Goal: Obtain resource: Obtain resource

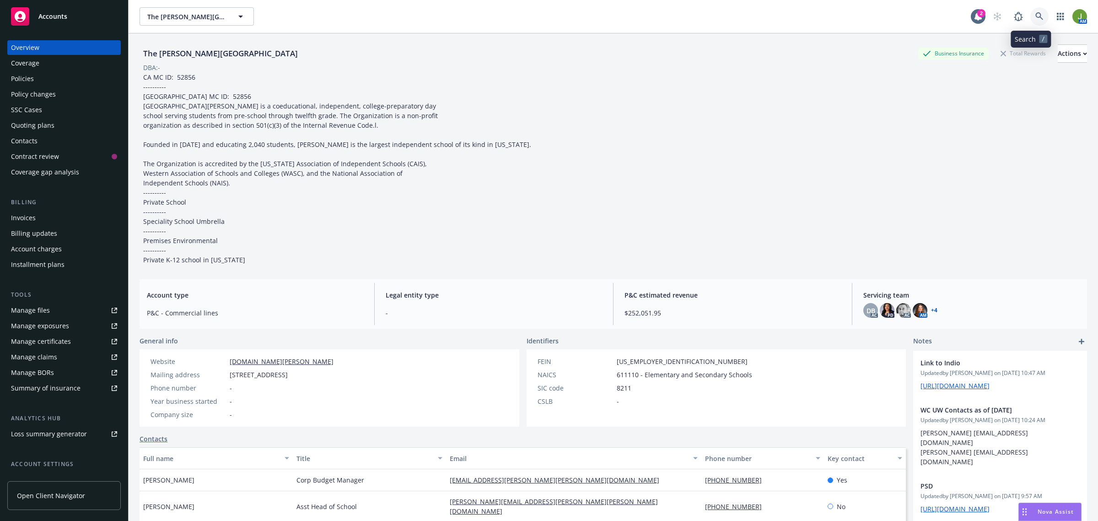
click at [1031, 19] on link at bounding box center [1040, 16] width 18 height 18
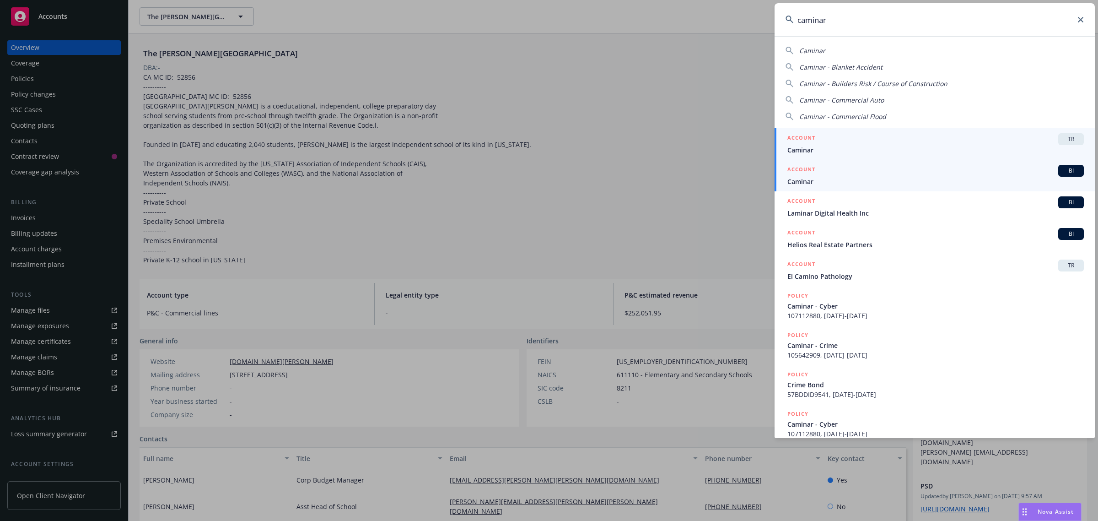
type input "caminar"
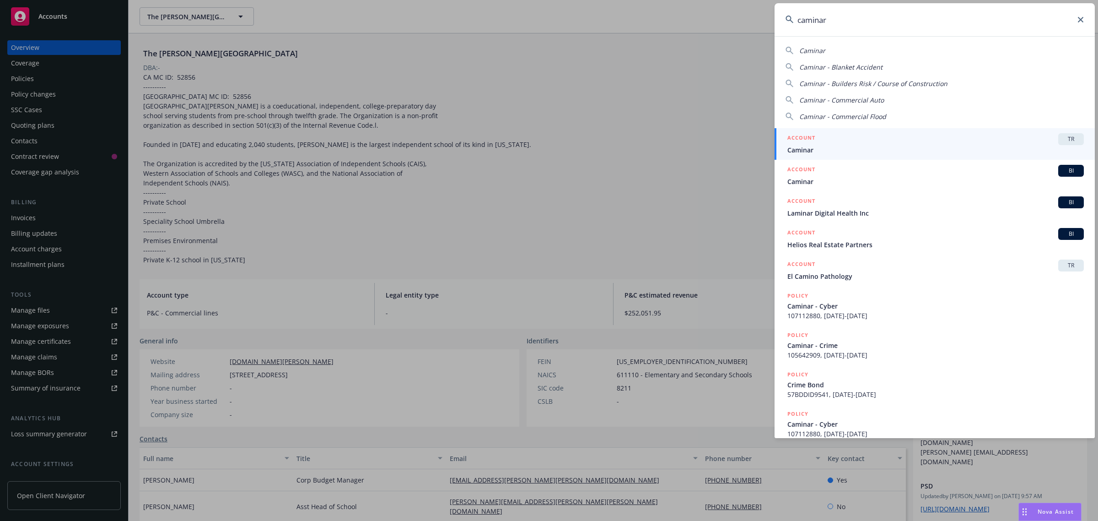
click at [813, 172] on h5 "ACCOUNT" at bounding box center [802, 170] width 28 height 11
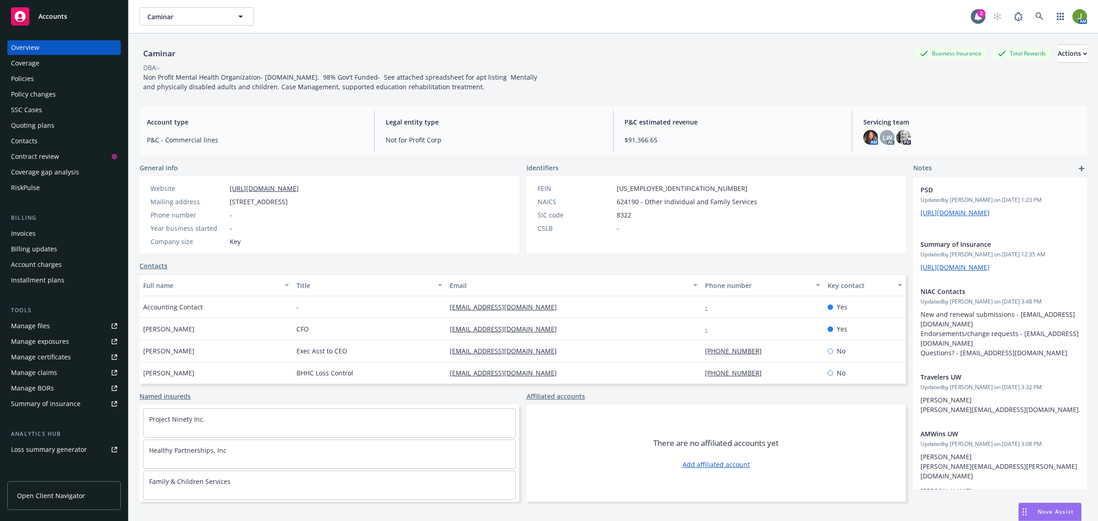
click at [60, 321] on link "Manage files" at bounding box center [63, 326] width 113 height 15
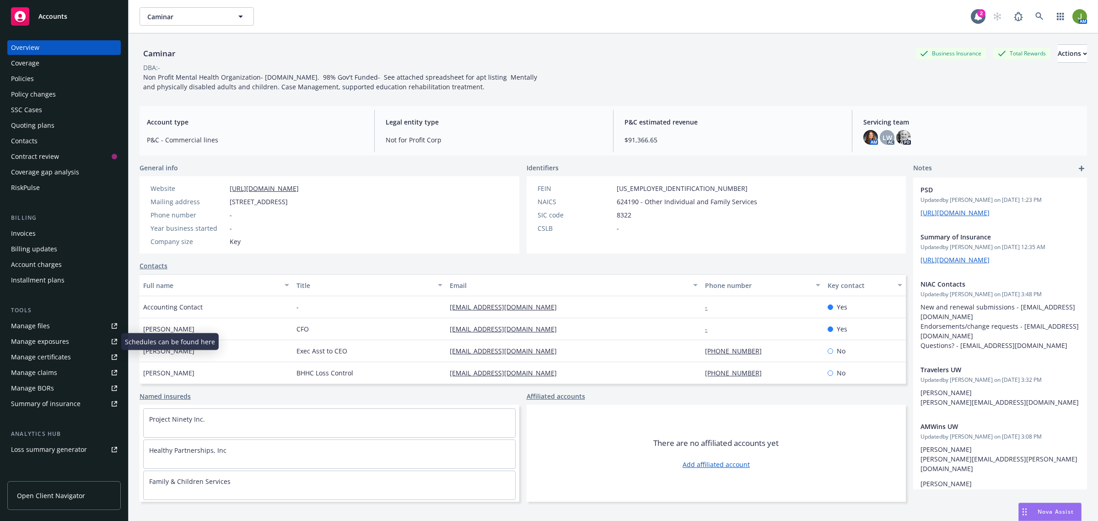
click at [69, 331] on link "Manage files" at bounding box center [63, 326] width 113 height 15
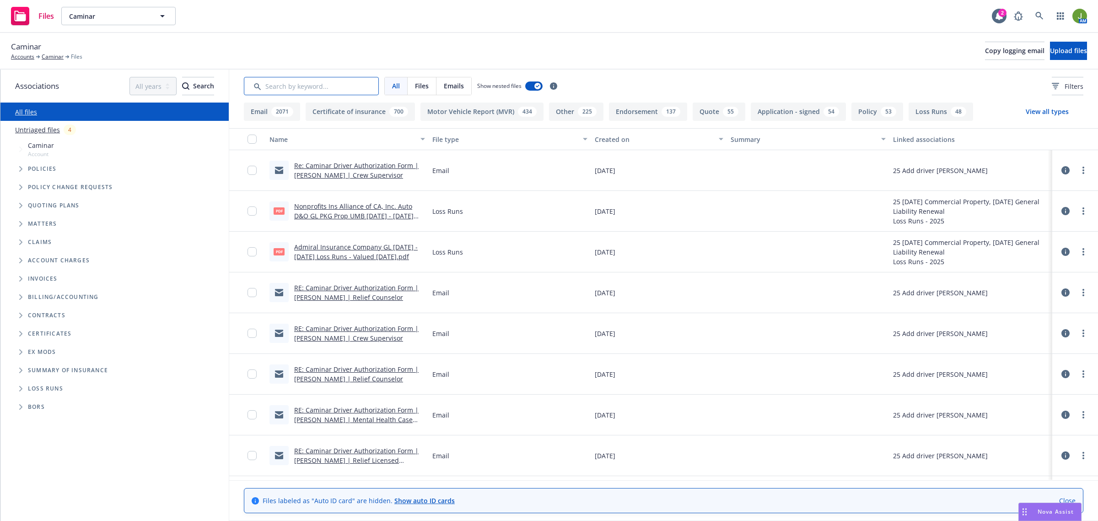
click at [343, 85] on input "Search by keyword..." at bounding box center [311, 86] width 135 height 18
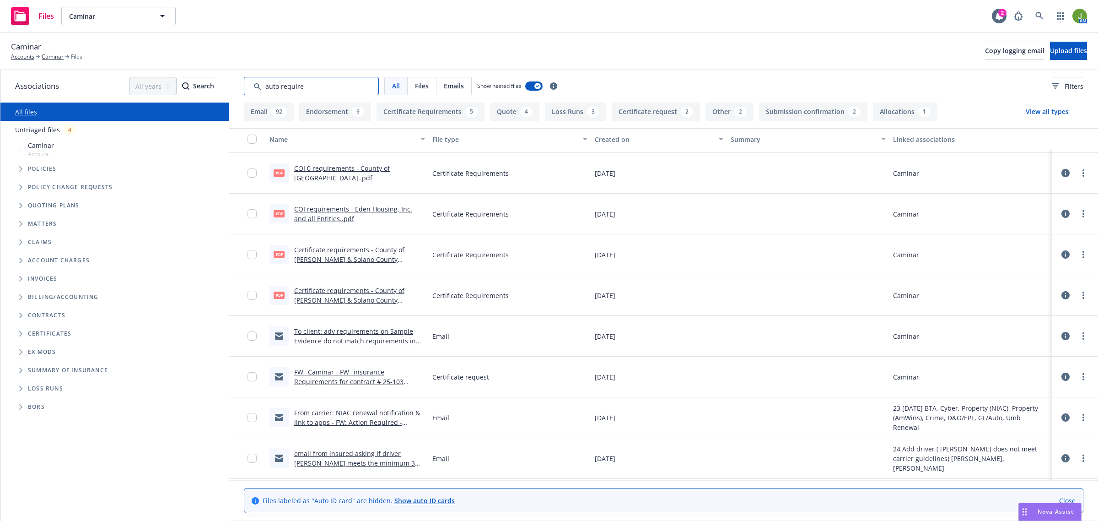
scroll to position [458, 0]
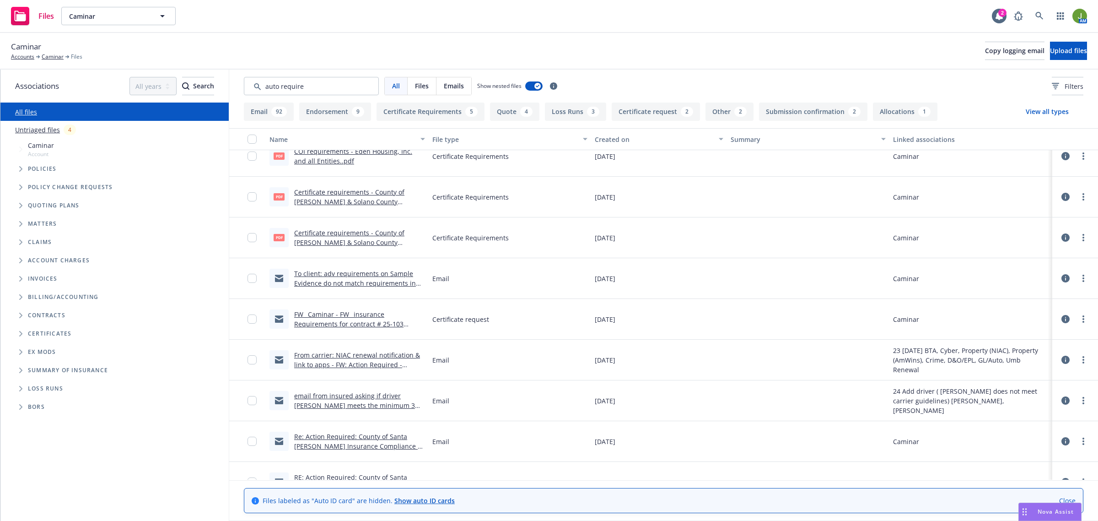
click at [607, 143] on div "Created on" at bounding box center [654, 140] width 118 height 10
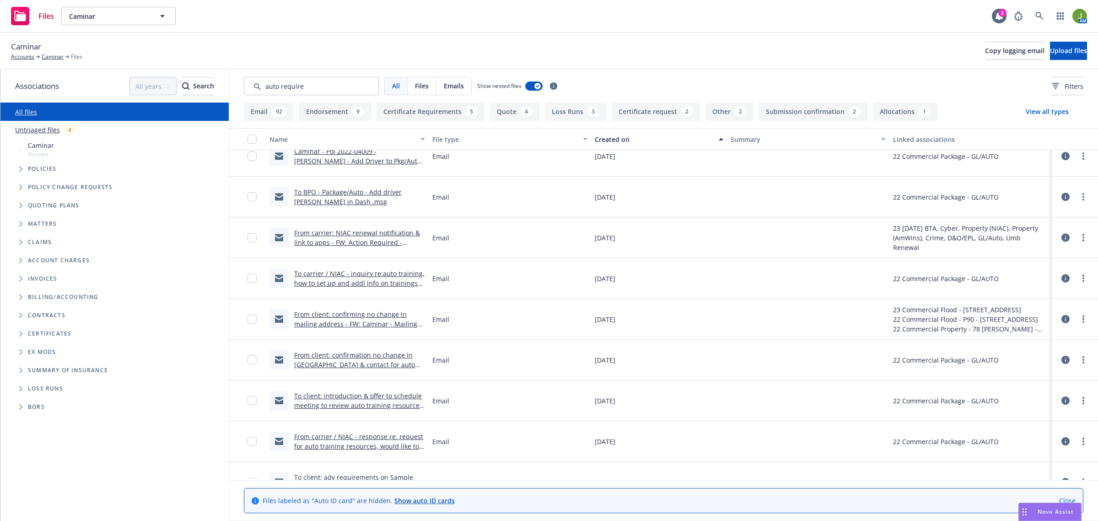
click at [607, 143] on div "Created on" at bounding box center [654, 140] width 118 height 10
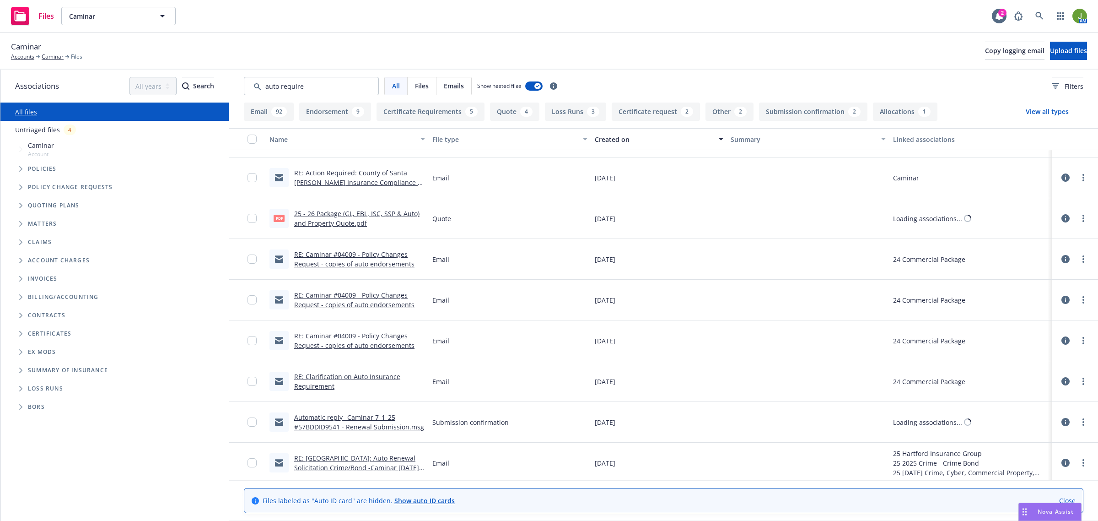
scroll to position [0, 0]
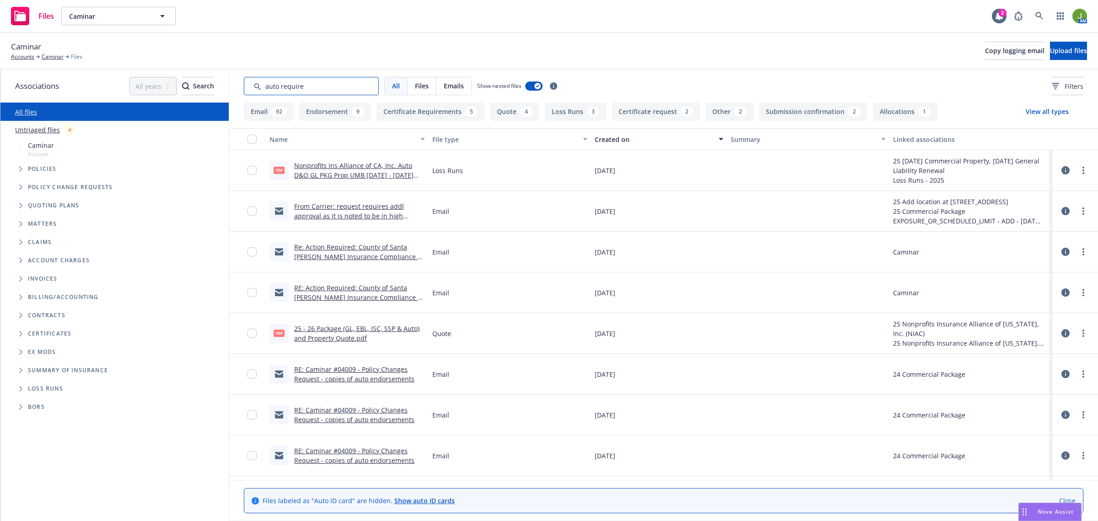
drag, startPoint x: 318, startPoint y: 86, endPoint x: 280, endPoint y: 91, distance: 38.7
click at [280, 91] on input "Search by keyword..." at bounding box center [311, 86] width 135 height 18
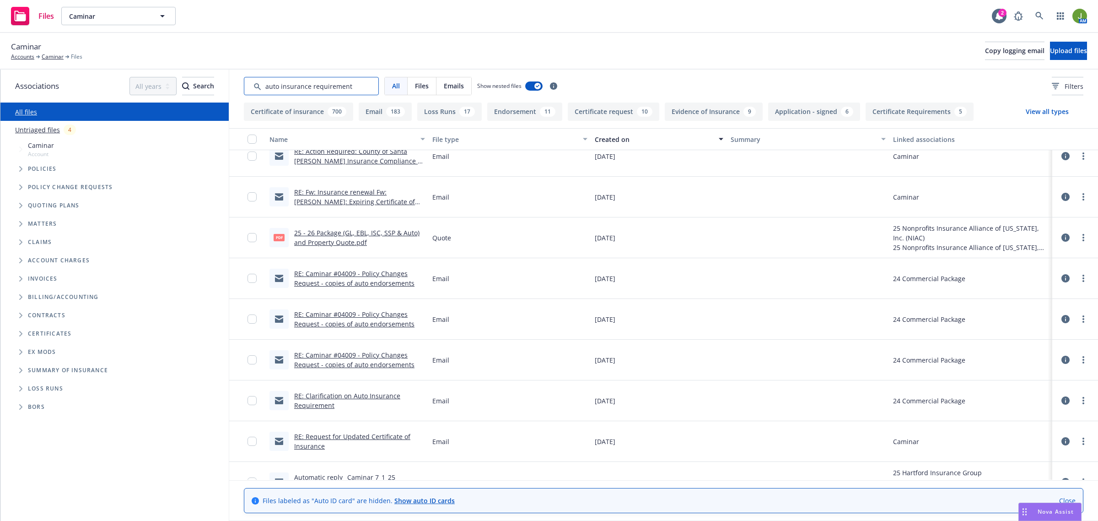
scroll to position [515, 0]
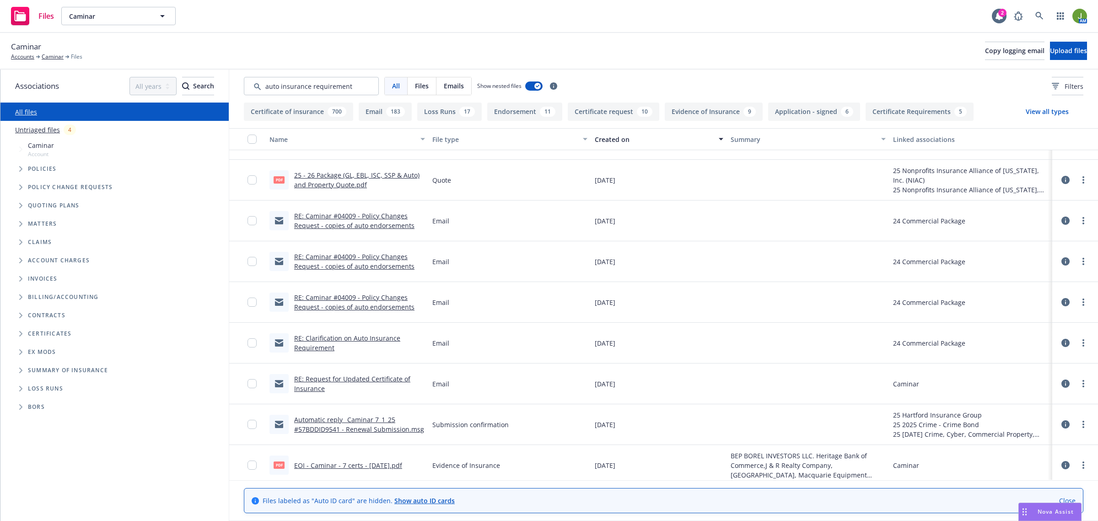
click at [357, 339] on link "RE: Clarification on Auto Insurance Requirement" at bounding box center [347, 343] width 106 height 18
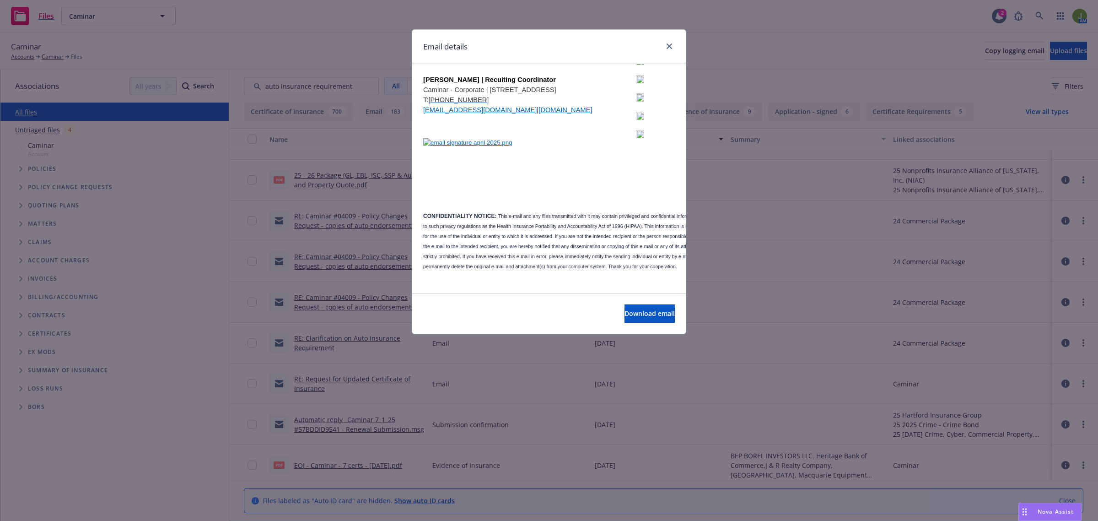
scroll to position [569, 0]
click at [667, 46] on icon "close" at bounding box center [669, 45] width 5 height 5
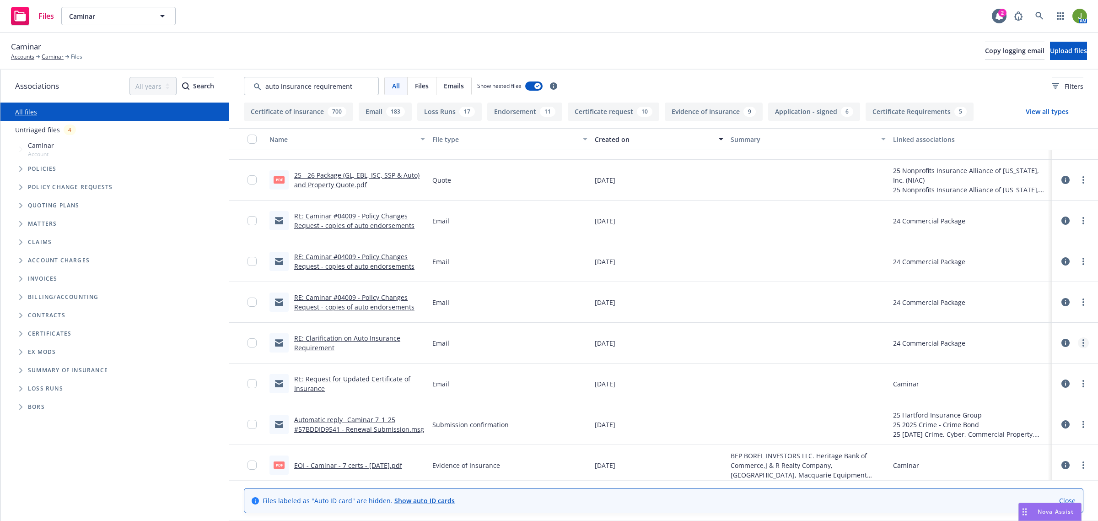
click at [1083, 346] on circle "more" at bounding box center [1084, 346] width 2 height 2
click at [1037, 378] on link "Download" at bounding box center [1034, 381] width 91 height 18
drag, startPoint x: 360, startPoint y: 83, endPoint x: 102, endPoint y: 72, distance: 258.3
click at [106, 72] on div "Associations All years 2027 2026 2025 2024 2023 2022 2021 2020 2019 2018 2017 2…" at bounding box center [549, 295] width 1098 height 451
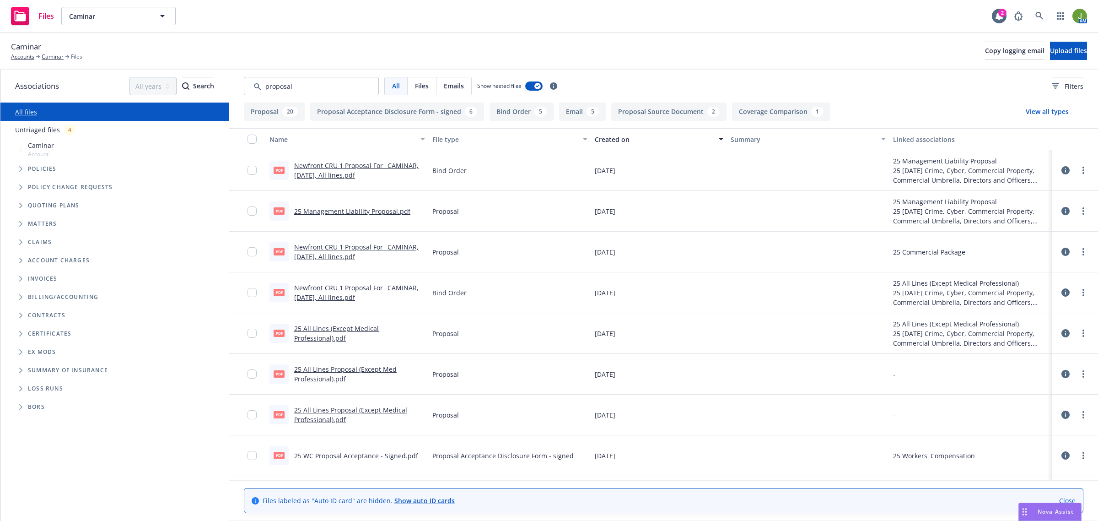
click at [335, 289] on link "Newfront CRU 1 Proposal For_ CAMINAR, July 2025, All lines.pdf" at bounding box center [356, 292] width 124 height 18
drag, startPoint x: 296, startPoint y: 86, endPoint x: 219, endPoint y: 86, distance: 77.3
click at [219, 86] on div "Associations All years 2027 2026 2025 2024 2023 2022 2021 2020 2019 2018 2017 2…" at bounding box center [549, 295] width 1098 height 451
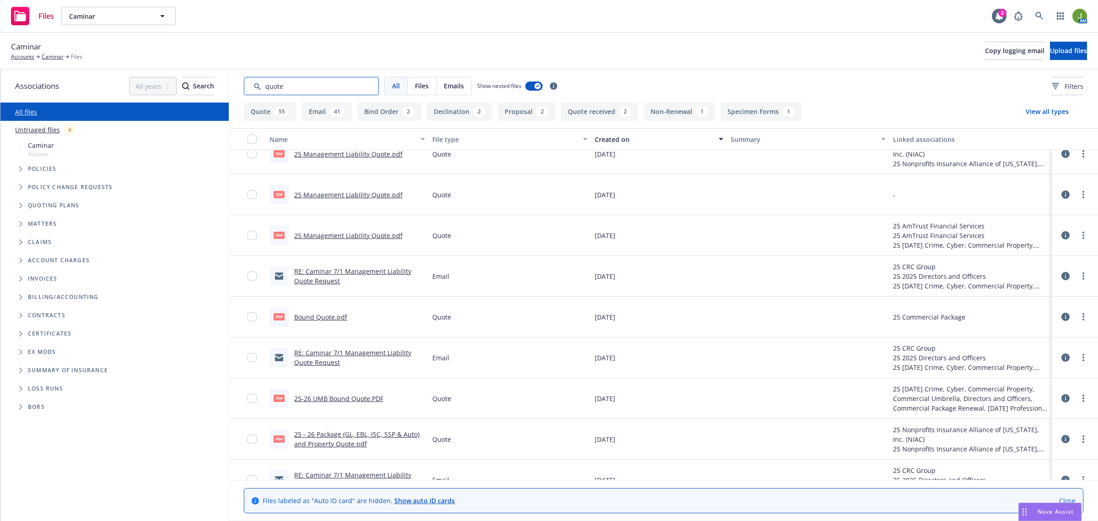
scroll to position [114, 0]
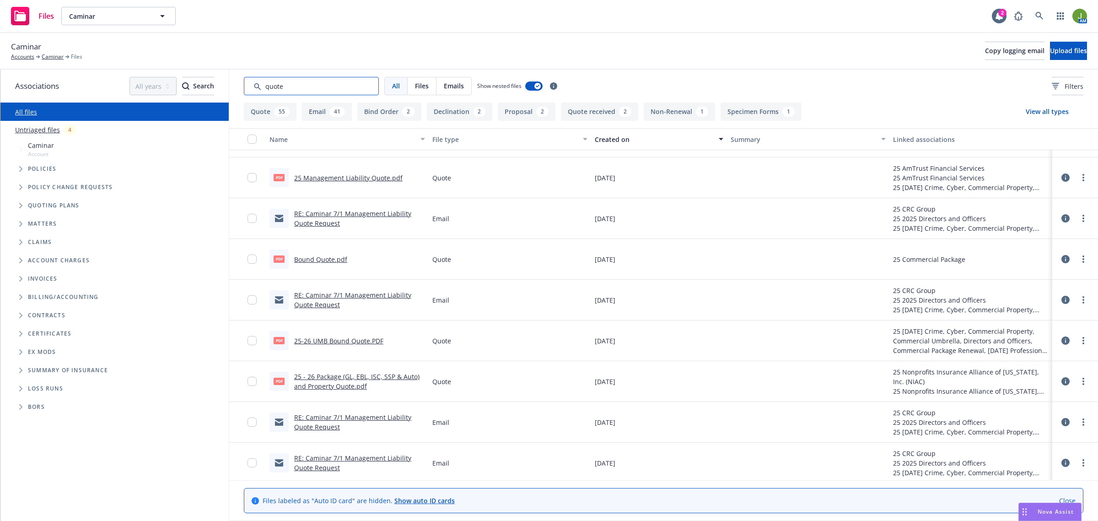
type input "quote"
click at [329, 259] on link "Bound Quote.pdf" at bounding box center [320, 259] width 53 height 9
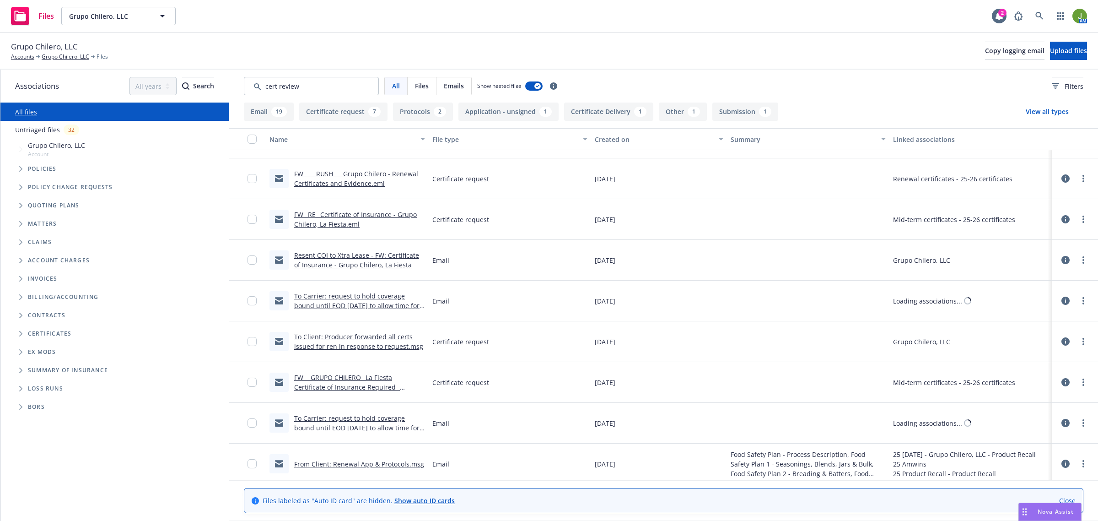
scroll to position [964, 0]
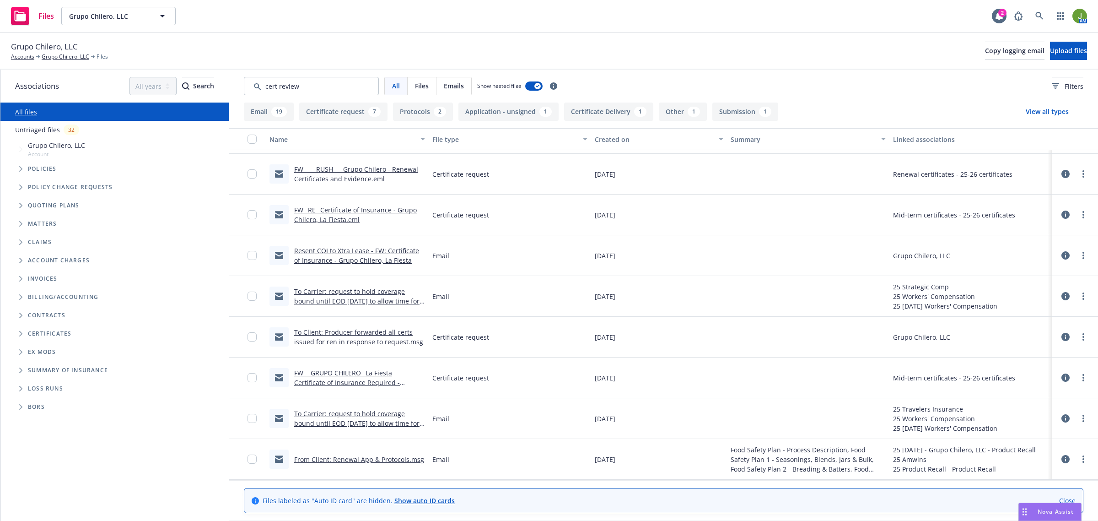
type input "cert review"
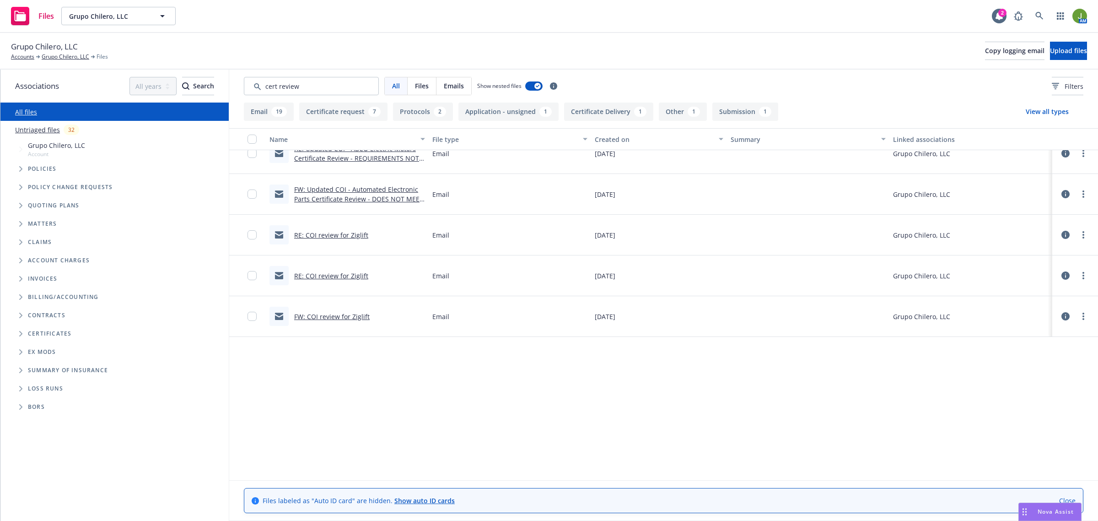
scroll to position [0, 0]
